Goal: Transaction & Acquisition: Purchase product/service

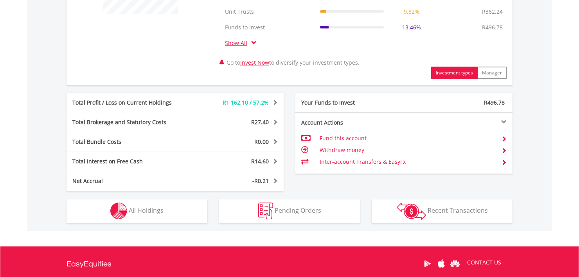
scroll to position [377, 0]
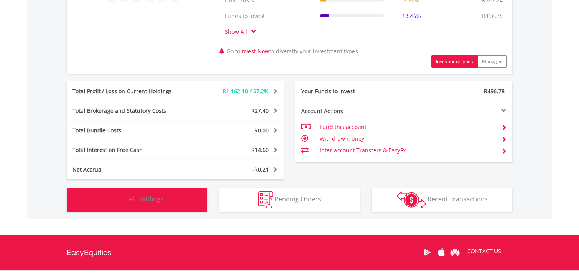
click at [172, 203] on button "Holdings All Holdings" at bounding box center [136, 199] width 141 height 23
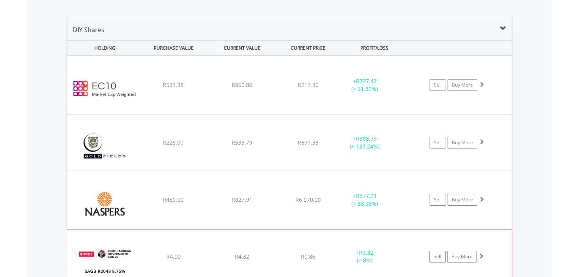
scroll to position [577, 0]
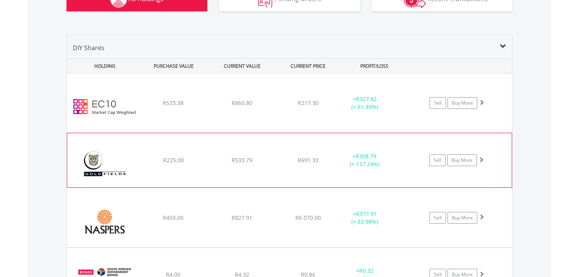
click at [331, 159] on div "R691.33" at bounding box center [308, 160] width 62 height 8
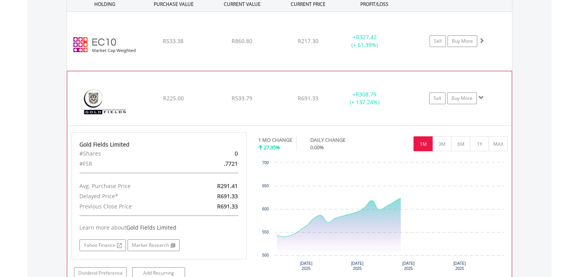
scroll to position [655, 0]
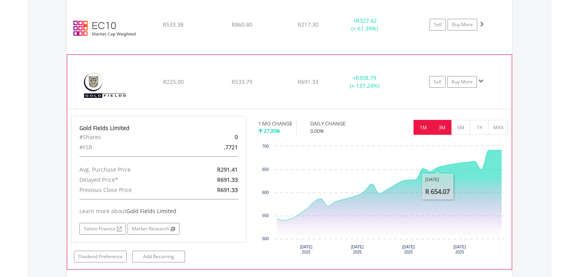
click at [440, 129] on button "3M" at bounding box center [441, 127] width 19 height 15
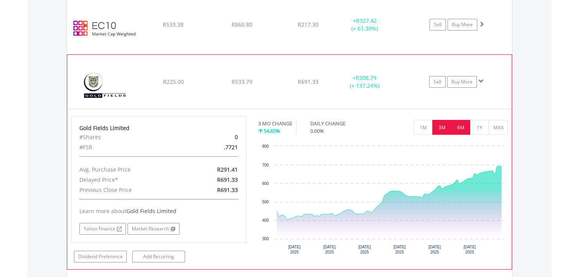
click at [458, 130] on button "6M" at bounding box center [460, 127] width 19 height 15
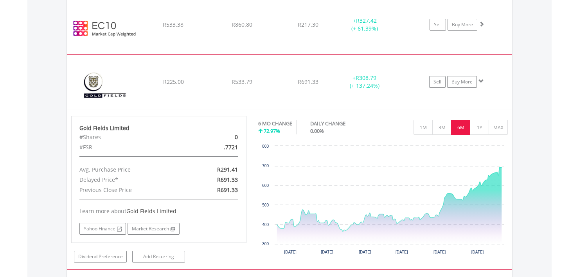
click at [404, 70] on div "﻿ Gold Fields Limited R225.00 R533.79 R691.33 + R308.79 (+ 137.24%) Sell Buy Mo…" at bounding box center [289, 82] width 444 height 54
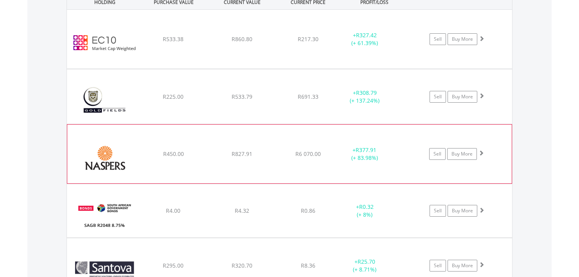
scroll to position [645, 0]
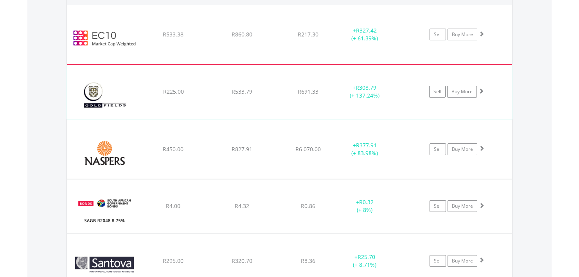
click at [216, 85] on div "﻿ Gold Fields Limited R225.00 R533.79 R691.33 + R308.79 (+ 137.24%) Sell Buy Mo…" at bounding box center [289, 92] width 444 height 54
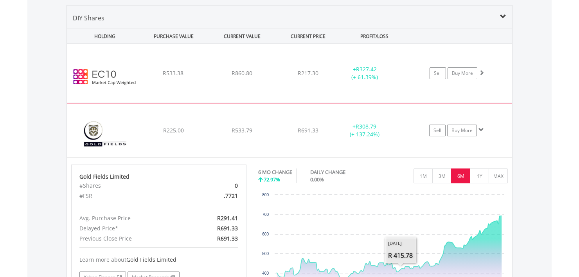
scroll to position [606, 0]
click at [470, 133] on link "Buy More" at bounding box center [462, 131] width 30 height 12
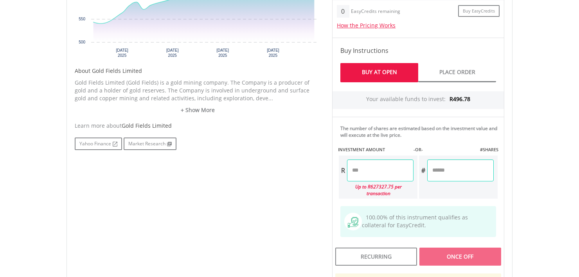
click at [374, 175] on input "number" at bounding box center [380, 170] width 66 height 22
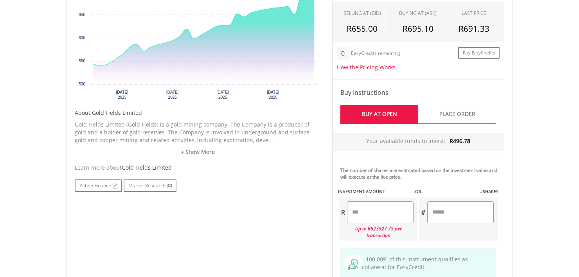
scroll to position [313, 0]
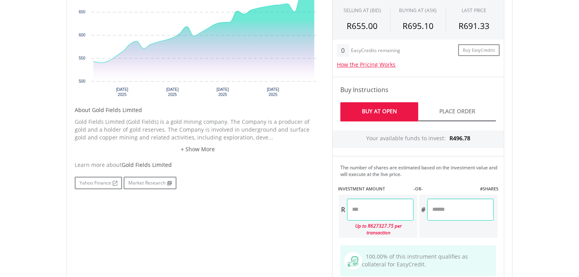
click at [360, 211] on input "number" at bounding box center [380, 209] width 66 height 22
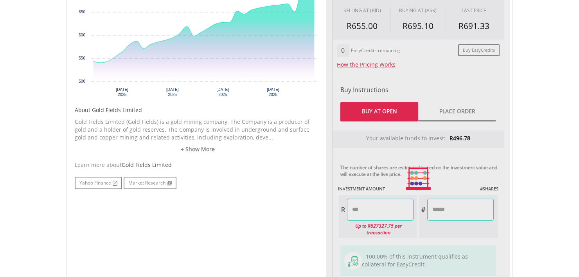
click at [320, 220] on div "No chart available. 1 MO CHANGE 27.35% DAILY CHANGE 0.00% 1M 3M 6M 1Y MAX Chart…" at bounding box center [289, 178] width 441 height 439
type input "******"
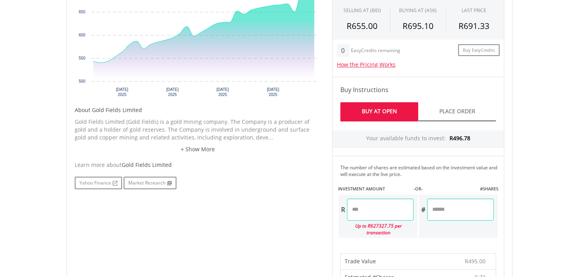
click at [361, 205] on input "******" at bounding box center [380, 209] width 66 height 22
type input "******"
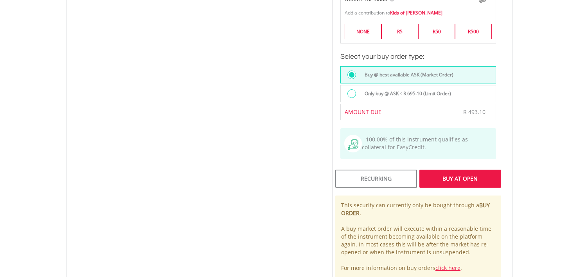
scroll to position [626, 0]
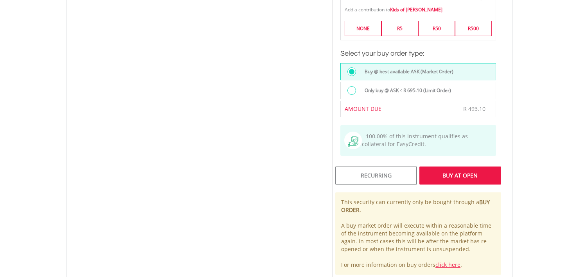
click at [449, 166] on div "Buy At Open" at bounding box center [460, 175] width 82 height 18
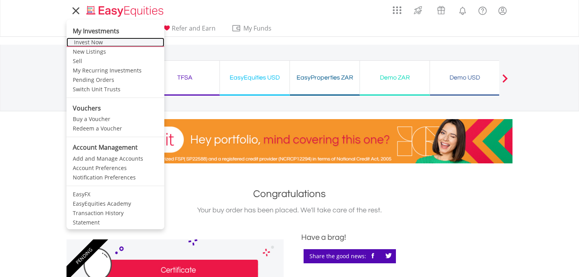
click at [82, 45] on link "Invest Now" at bounding box center [115, 42] width 98 height 9
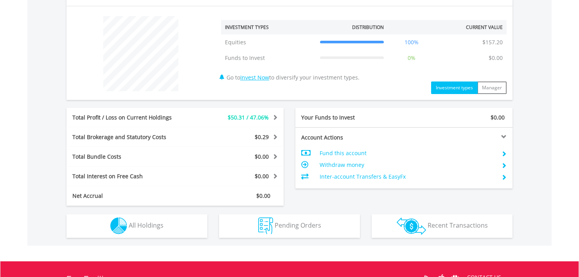
scroll to position [313, 0]
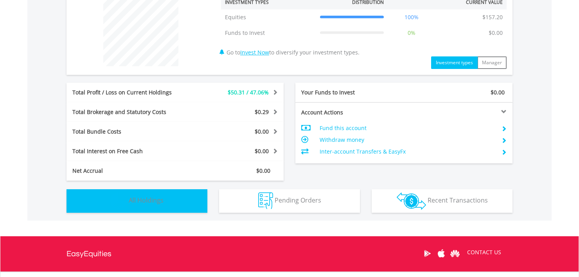
click at [176, 206] on button "Holdings All Holdings" at bounding box center [136, 200] width 141 height 23
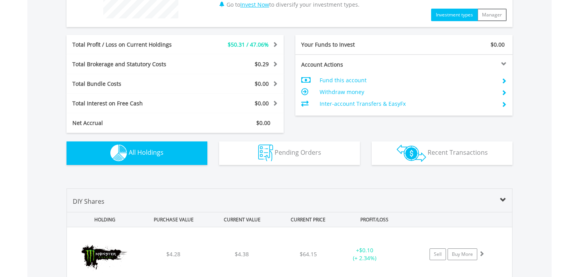
scroll to position [352, 0]
